Goal: Check status: Check status

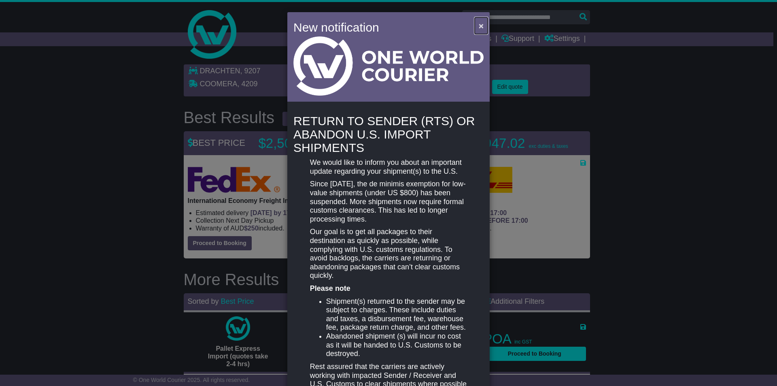
click at [480, 23] on span "×" at bounding box center [481, 25] width 5 height 9
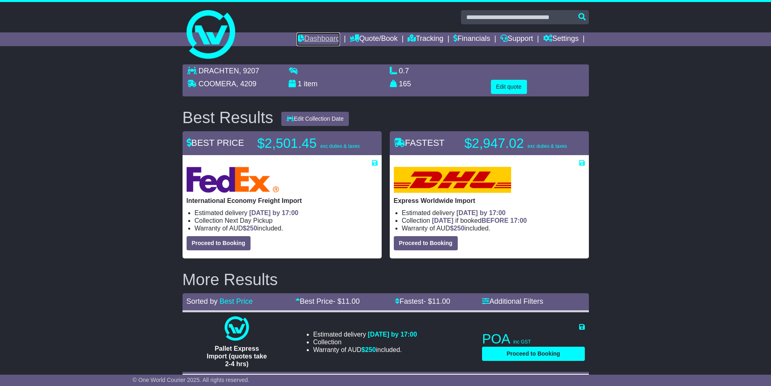
click at [318, 35] on link "Dashboard" at bounding box center [318, 39] width 43 height 14
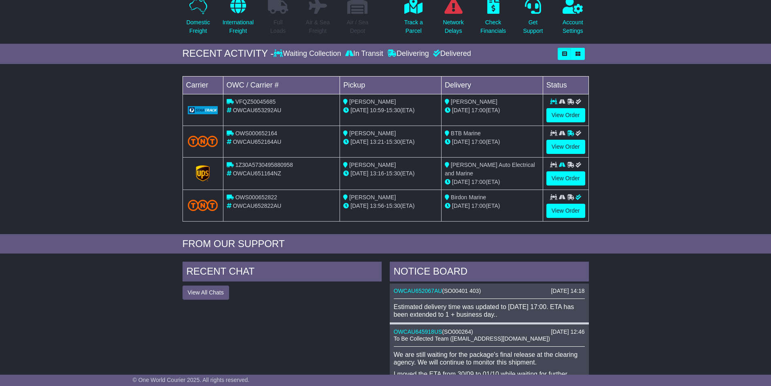
scroll to position [162, 0]
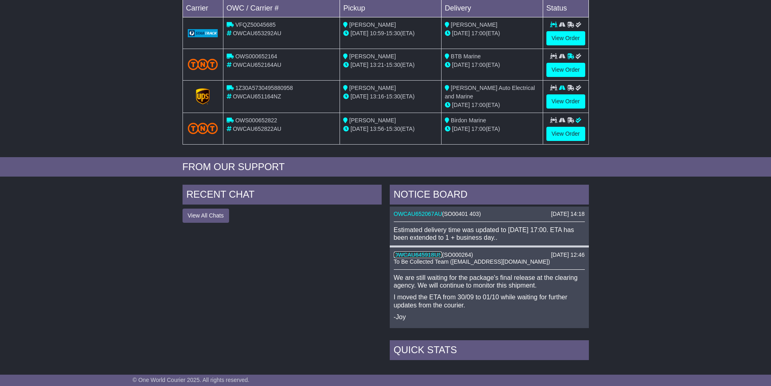
click at [436, 254] on link "OWCAU645918US" at bounding box center [418, 254] width 49 height 6
